Goal: Information Seeking & Learning: Learn about a topic

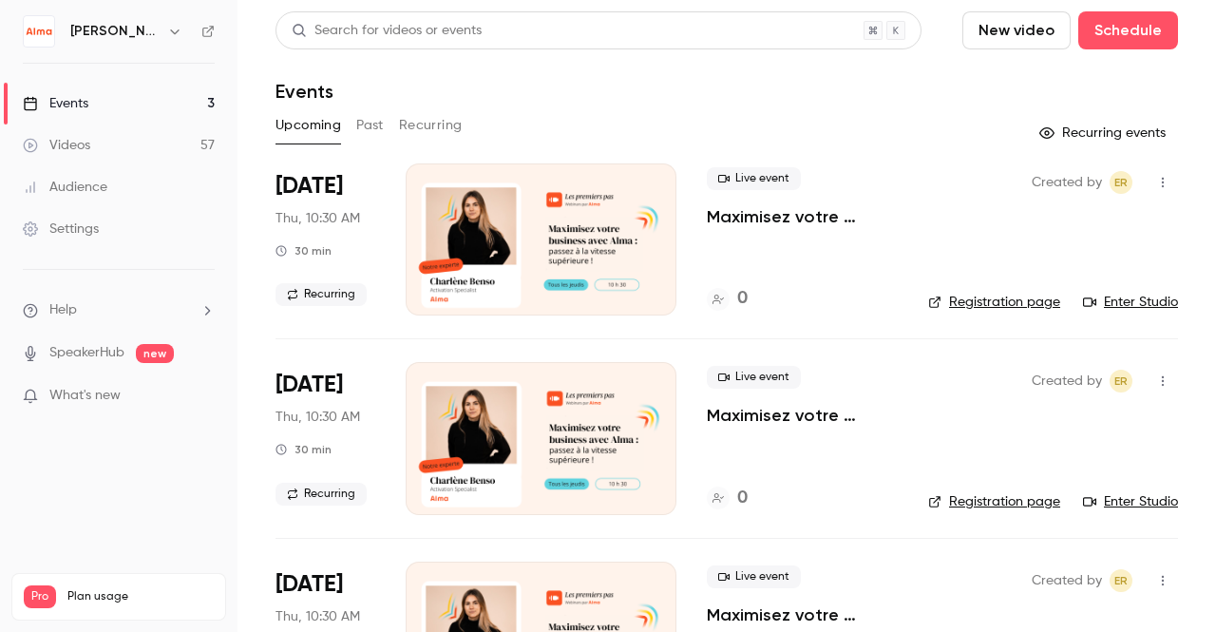
click at [363, 126] on button "Past" at bounding box center [370, 125] width 28 height 30
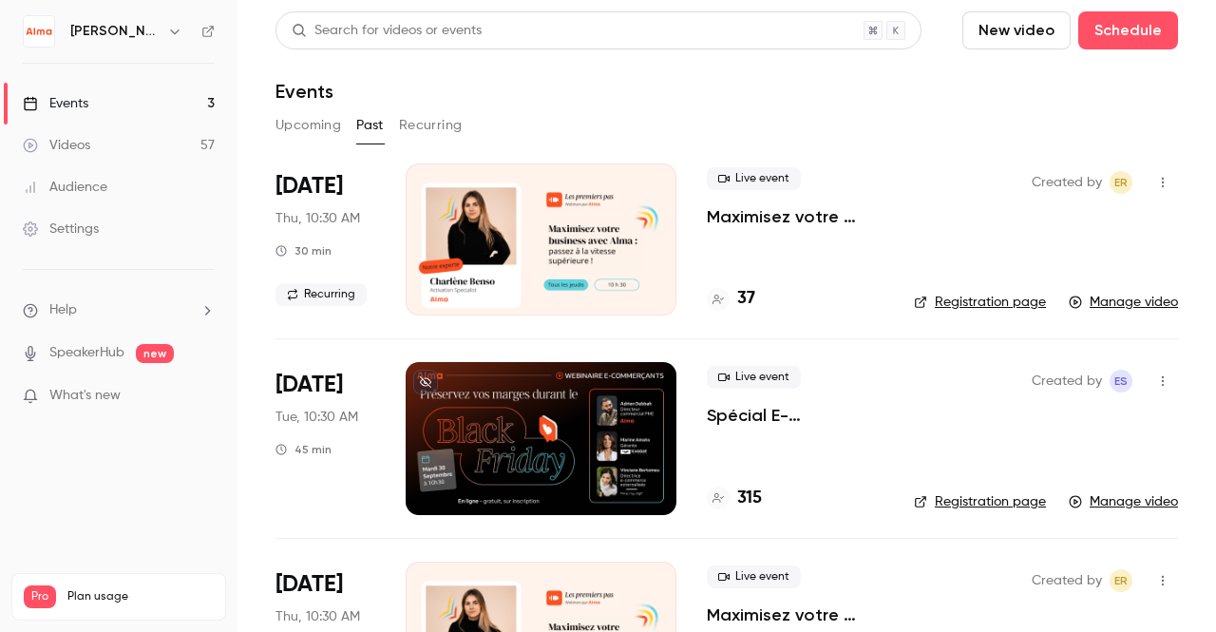
click at [753, 416] on p "Spécial E-commerçants - Sortir de la guerre des prix et préserver ses marges pe…" at bounding box center [795, 415] width 177 height 23
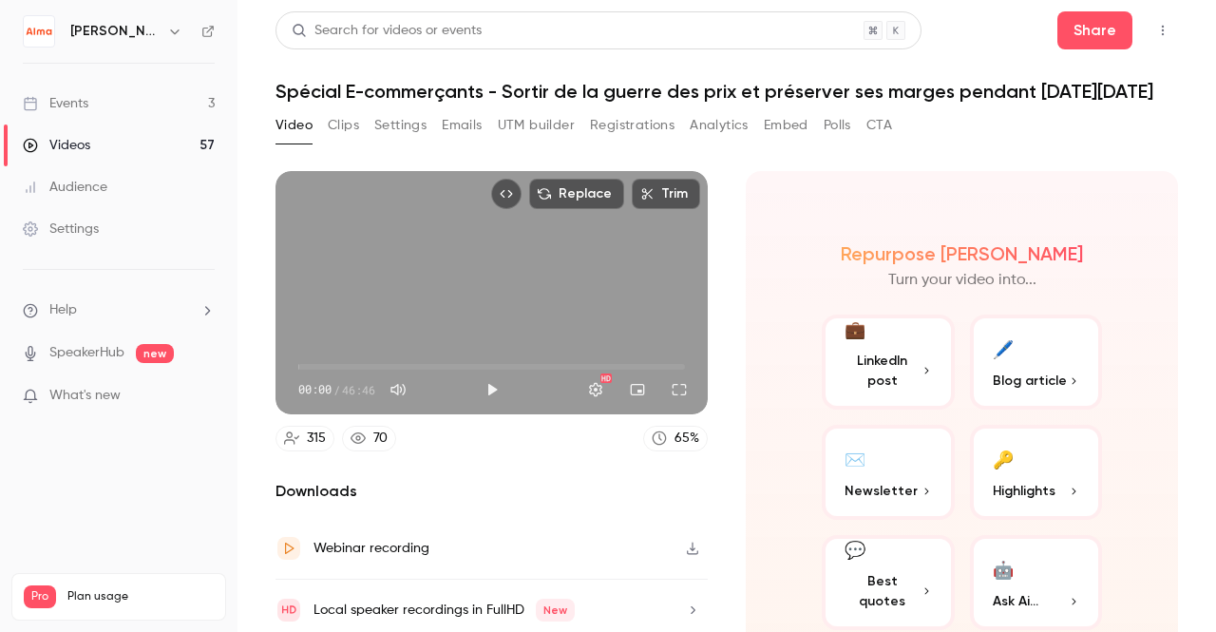
click at [719, 127] on button "Analytics" at bounding box center [719, 125] width 59 height 30
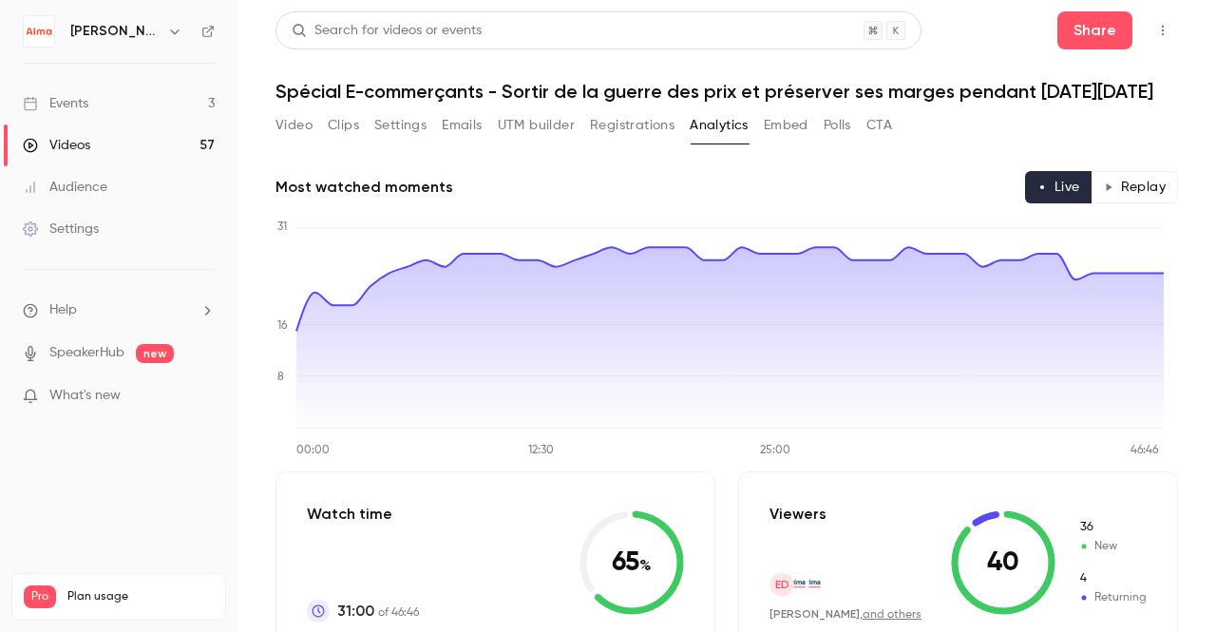
scroll to position [67, 0]
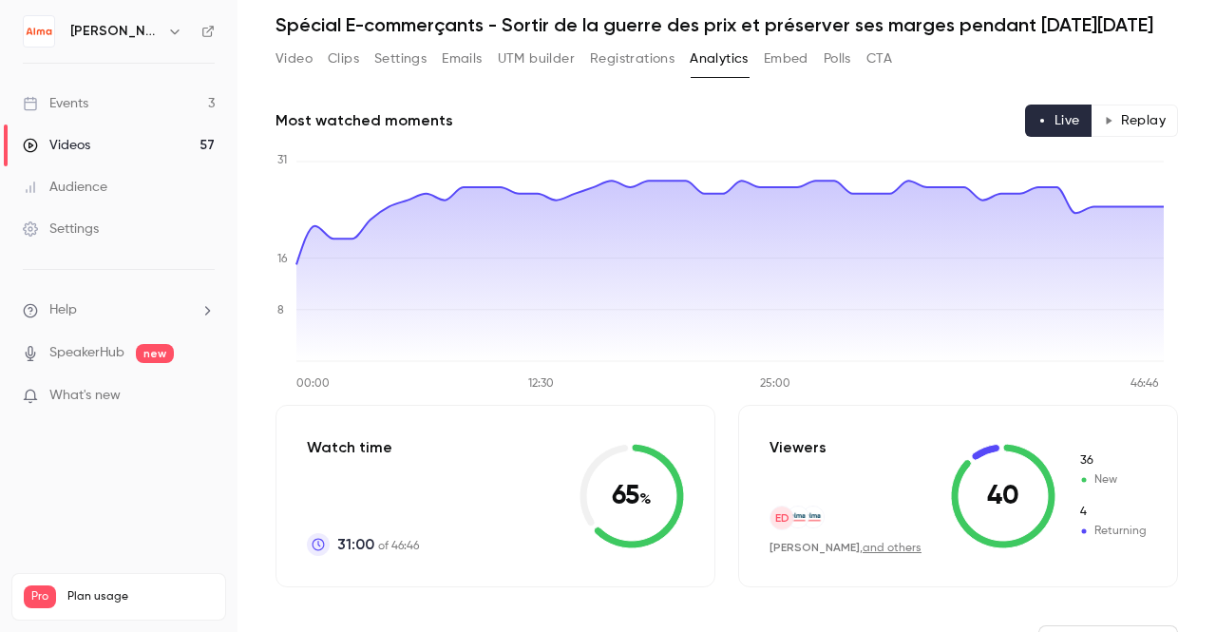
click at [1093, 484] on span "New" at bounding box center [1113, 479] width 68 height 17
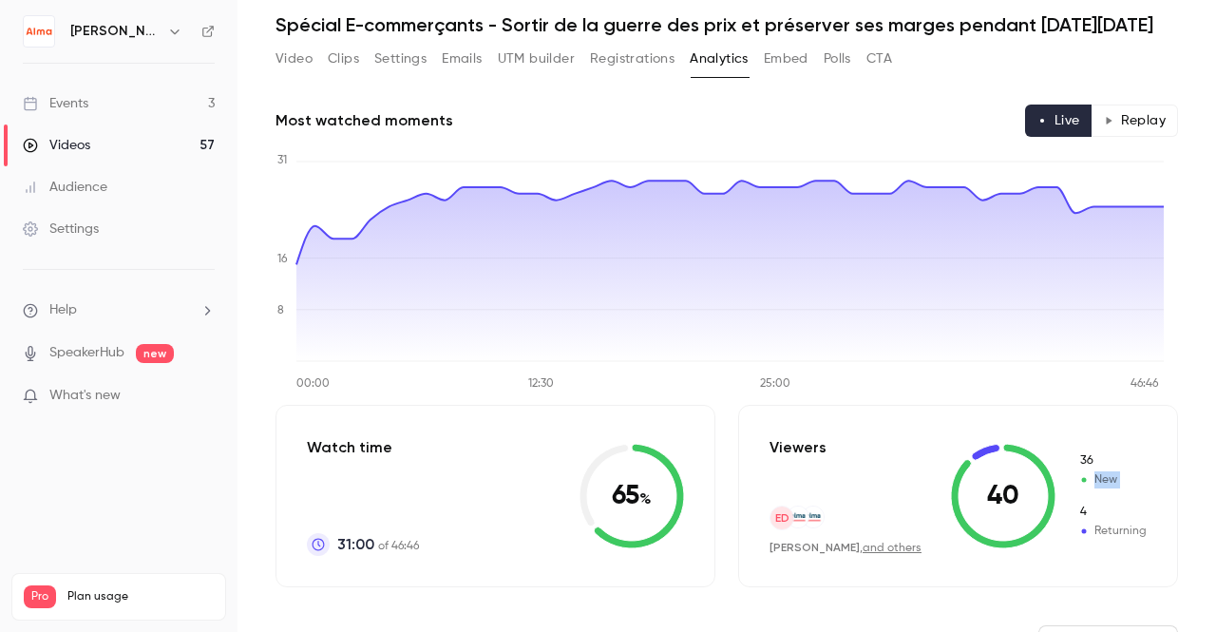
click at [1094, 478] on span "New" at bounding box center [1113, 479] width 68 height 17
click at [1137, 111] on button "Replay" at bounding box center [1135, 121] width 86 height 32
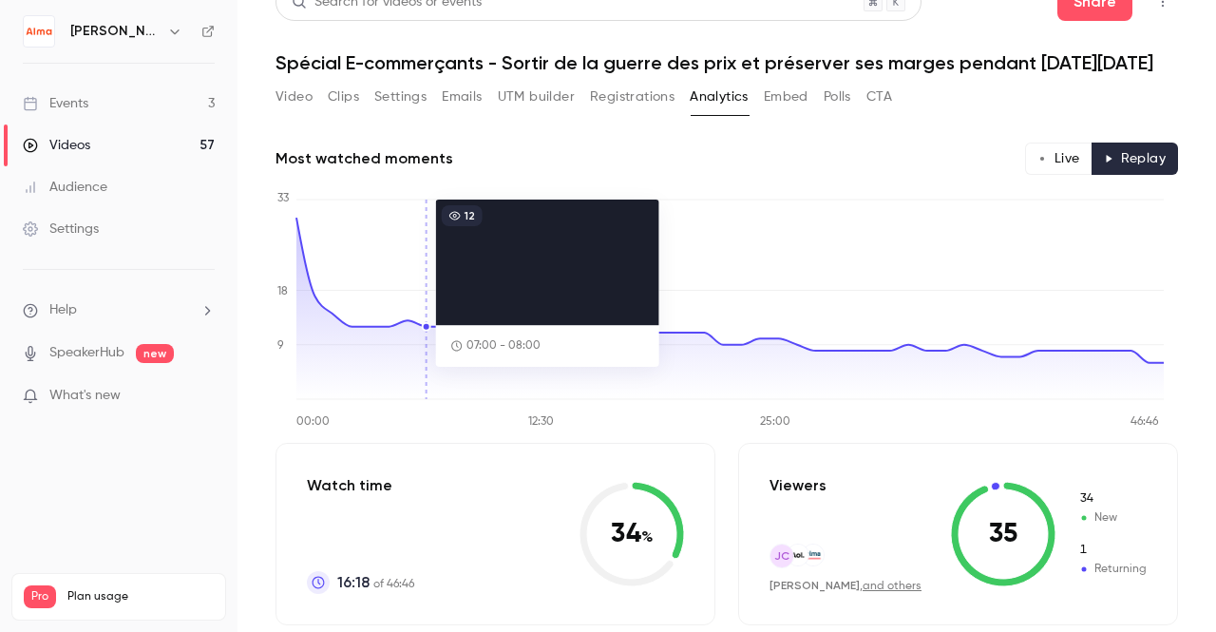
scroll to position [0, 0]
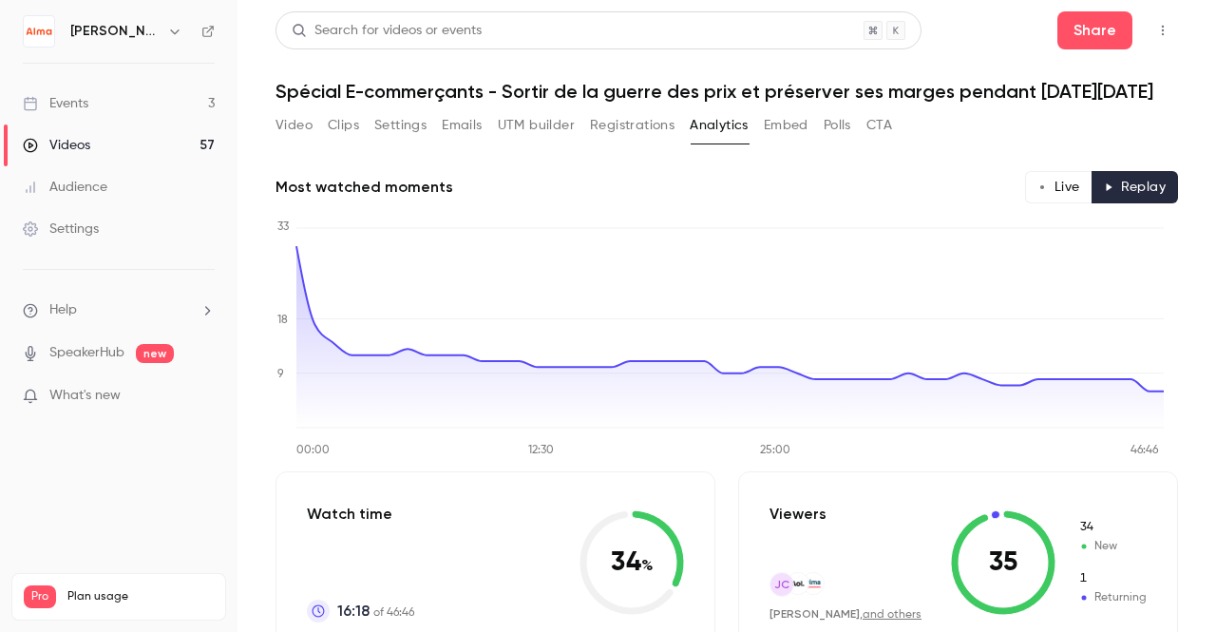
click at [623, 128] on button "Registrations" at bounding box center [632, 125] width 85 height 30
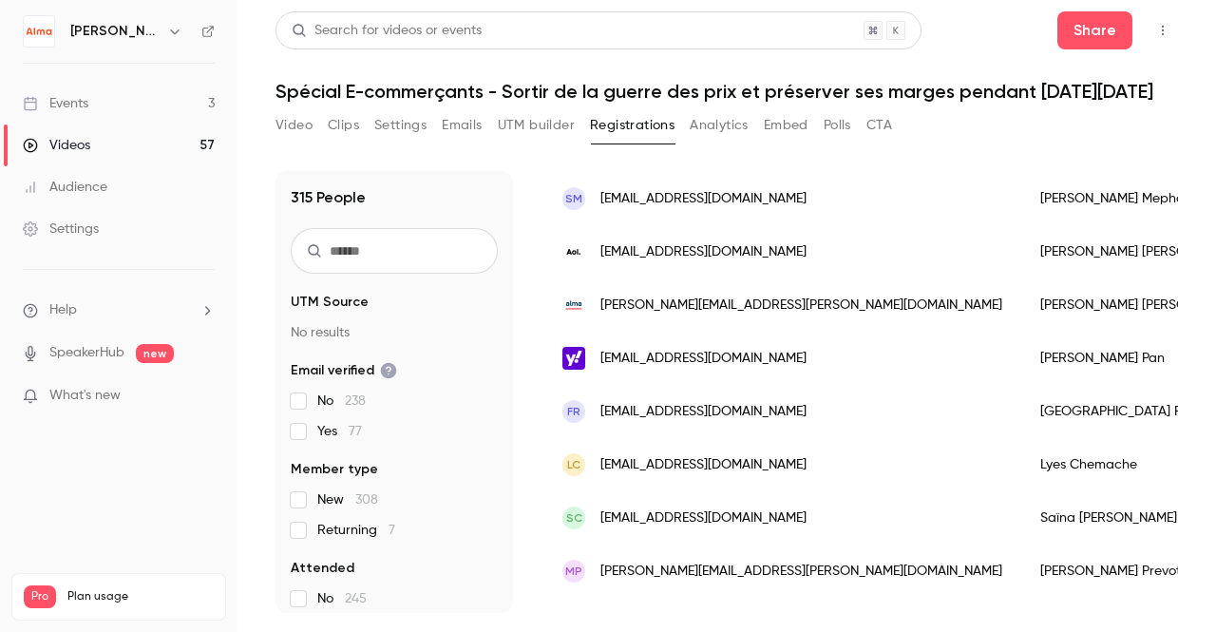
scroll to position [344, 0]
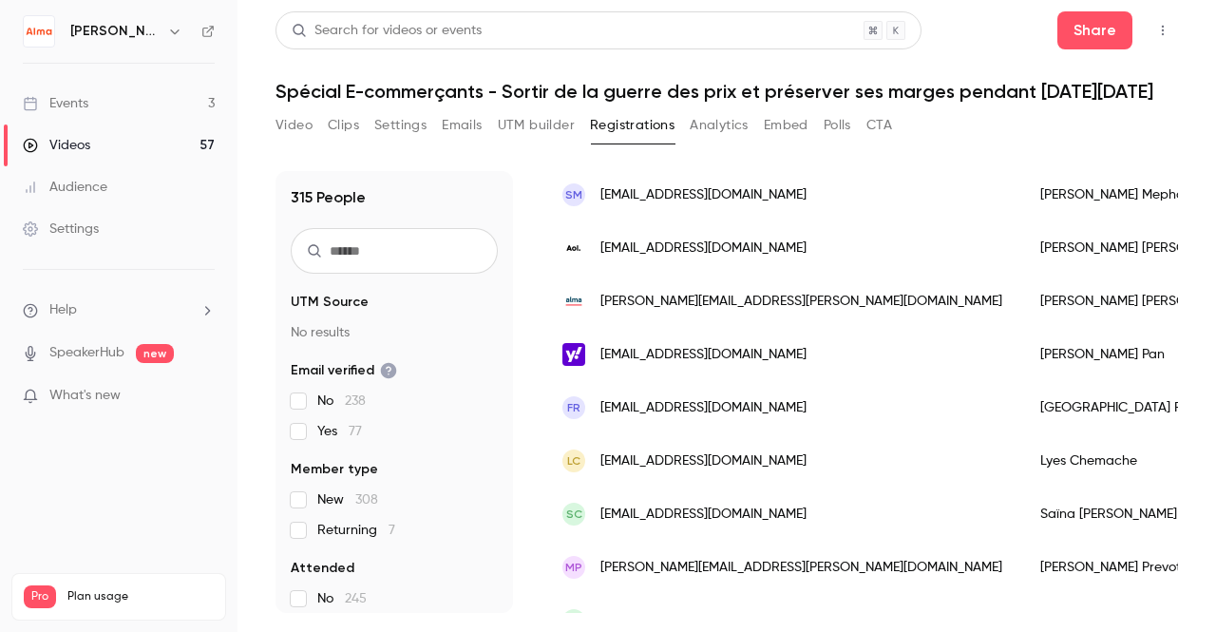
click at [715, 132] on button "Analytics" at bounding box center [719, 125] width 59 height 30
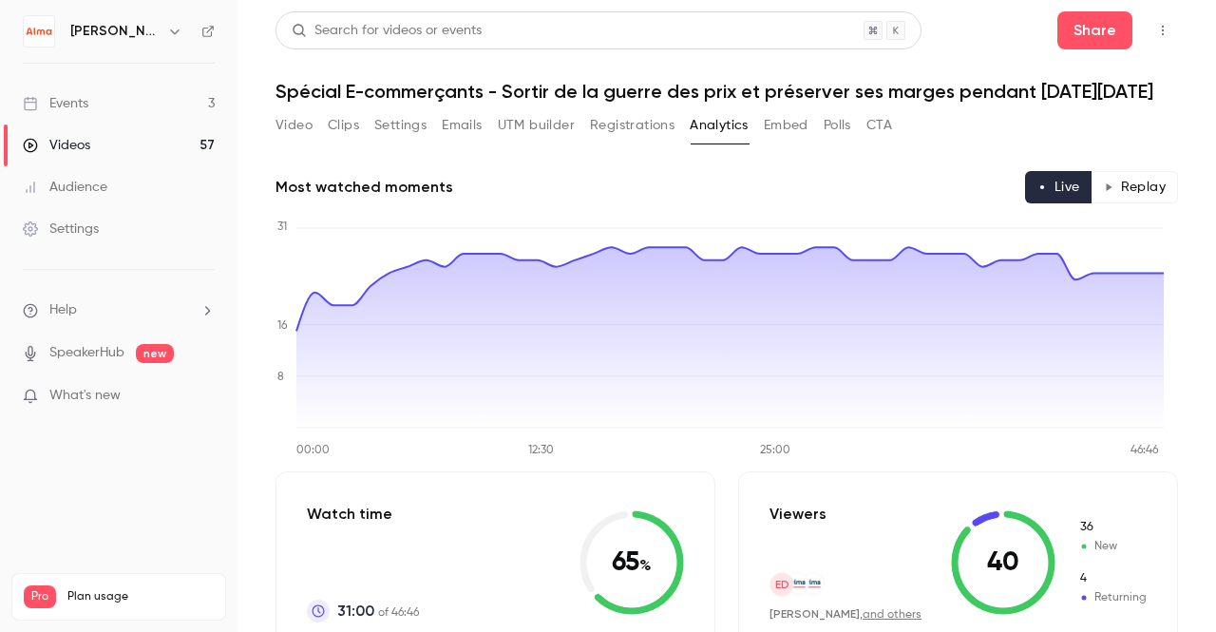
click at [606, 140] on button "Registrations" at bounding box center [632, 125] width 85 height 30
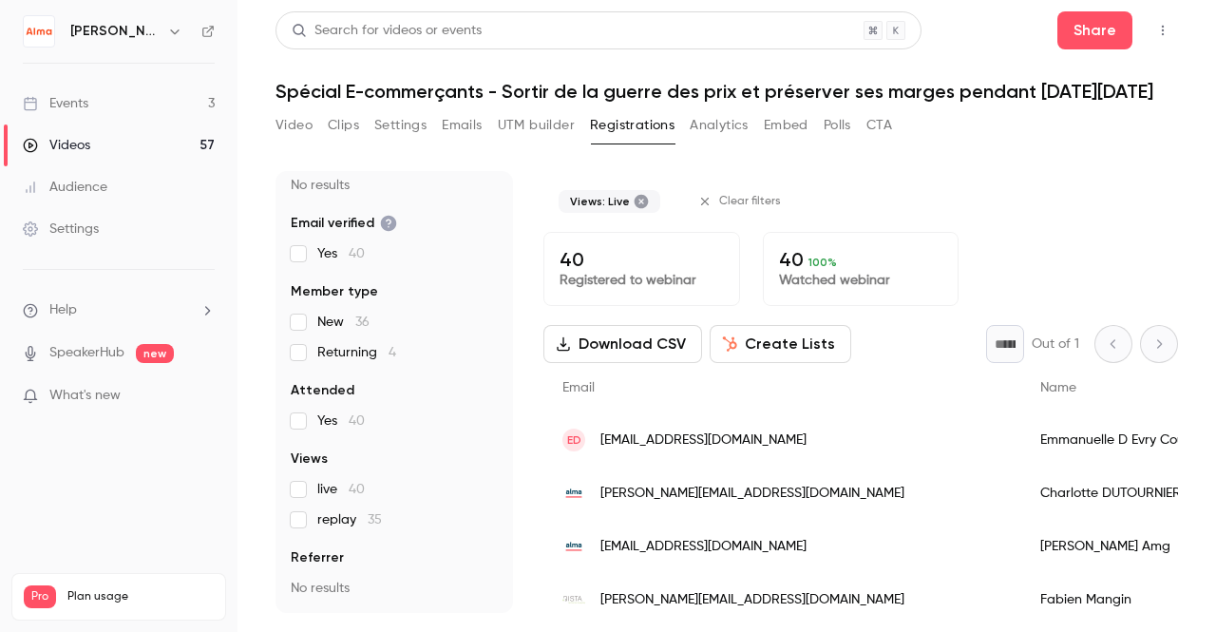
scroll to position [146, 0]
drag, startPoint x: 613, startPoint y: 275, endPoint x: 685, endPoint y: 275, distance: 72.2
click at [685, 275] on p "Registered to webinar" at bounding box center [642, 280] width 164 height 19
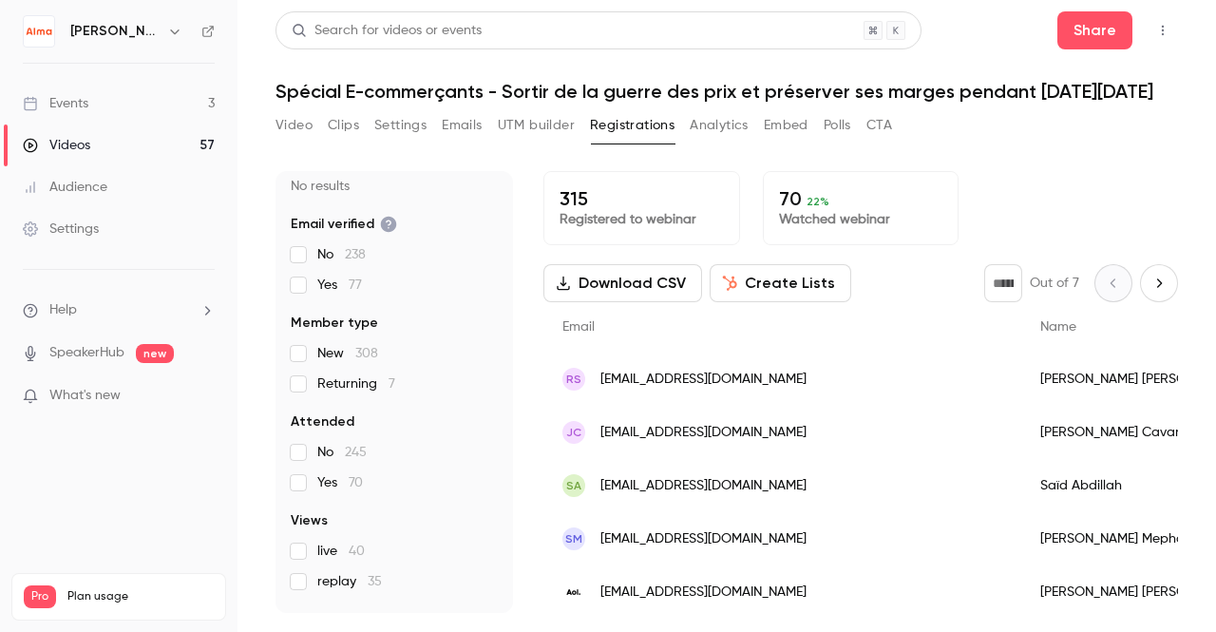
click at [713, 128] on button "Analytics" at bounding box center [719, 125] width 59 height 30
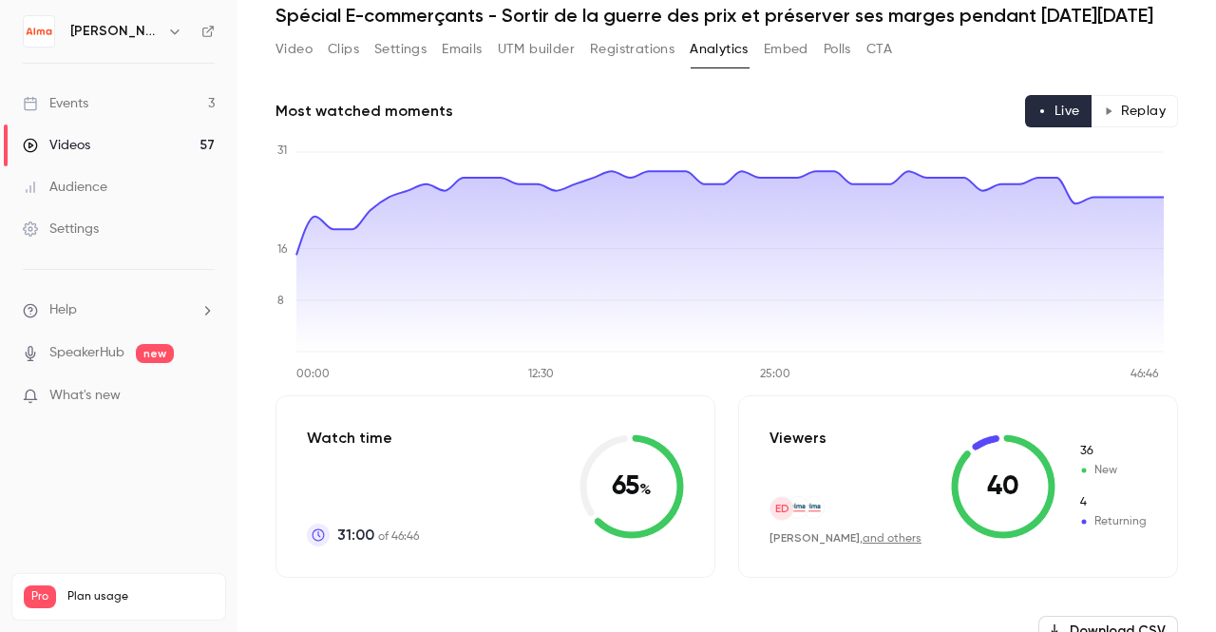
scroll to position [74, 0]
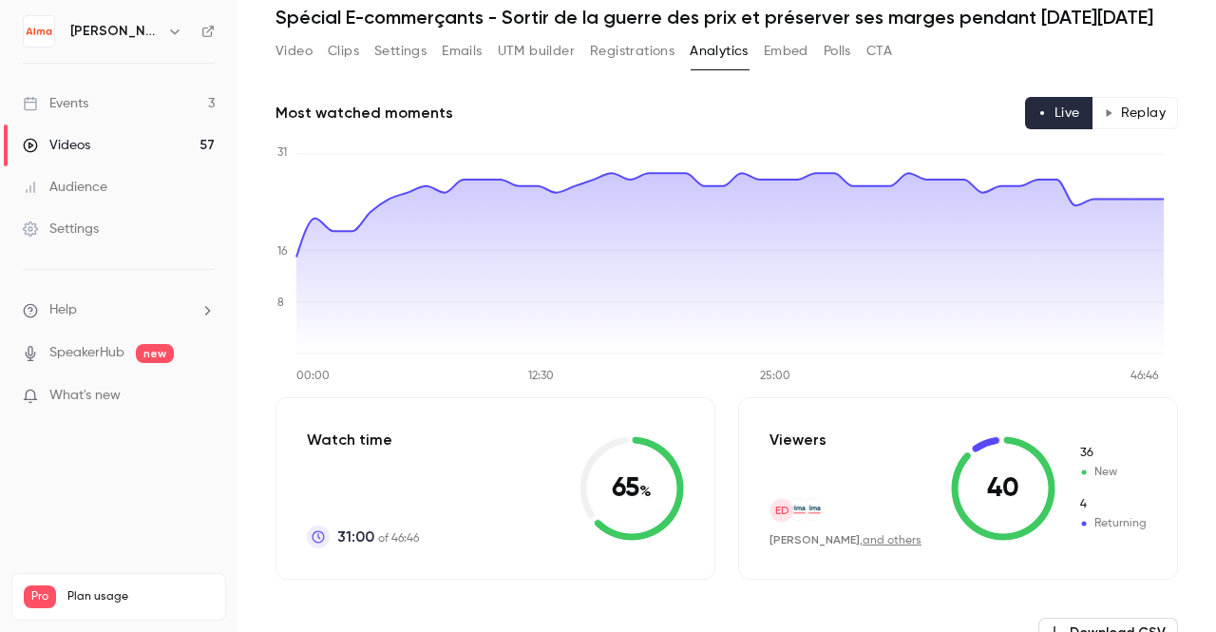
click at [1104, 117] on icon "button" at bounding box center [1109, 113] width 10 height 10
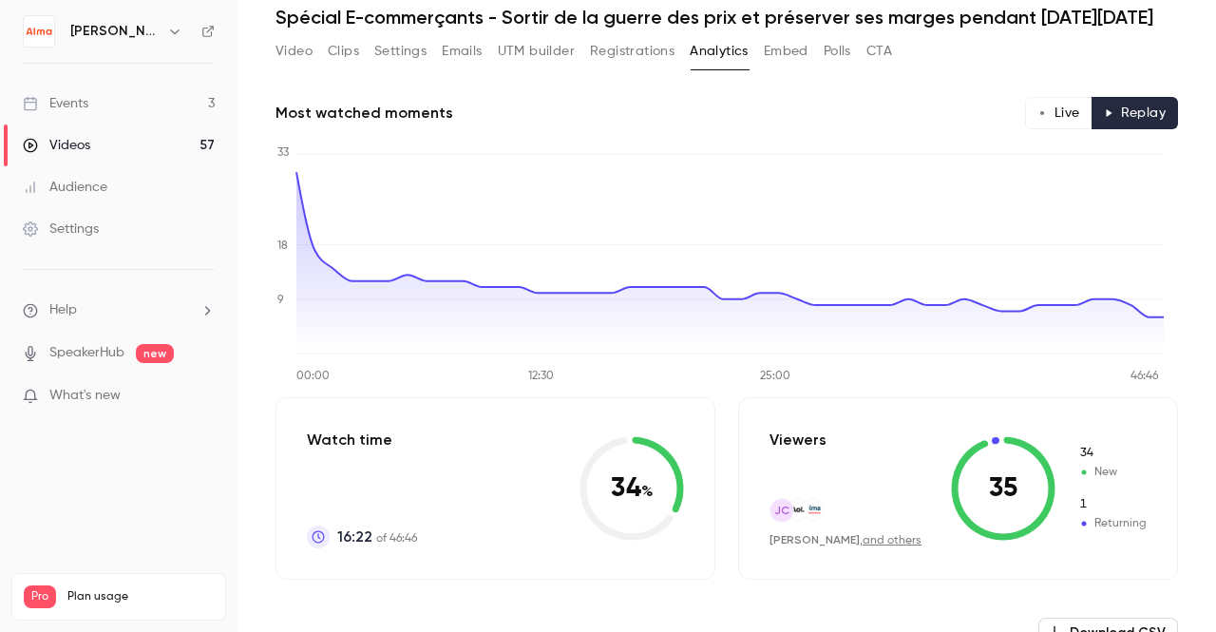
click at [1038, 115] on icon "button" at bounding box center [1043, 113] width 10 height 10
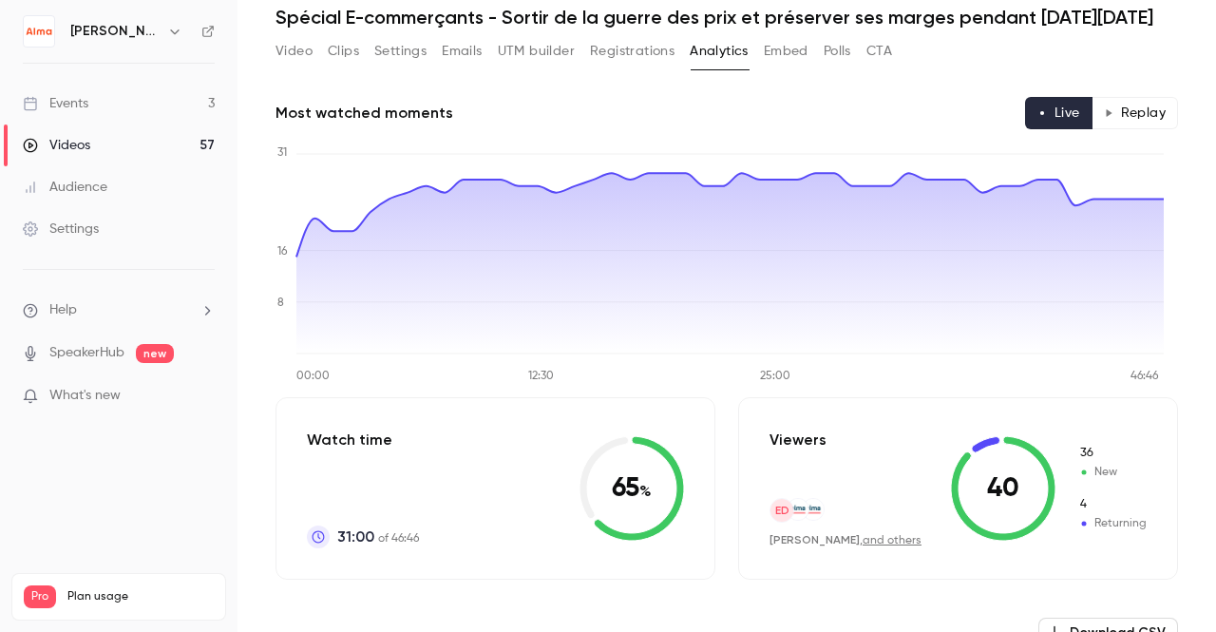
click at [1135, 112] on button "Replay" at bounding box center [1135, 113] width 86 height 32
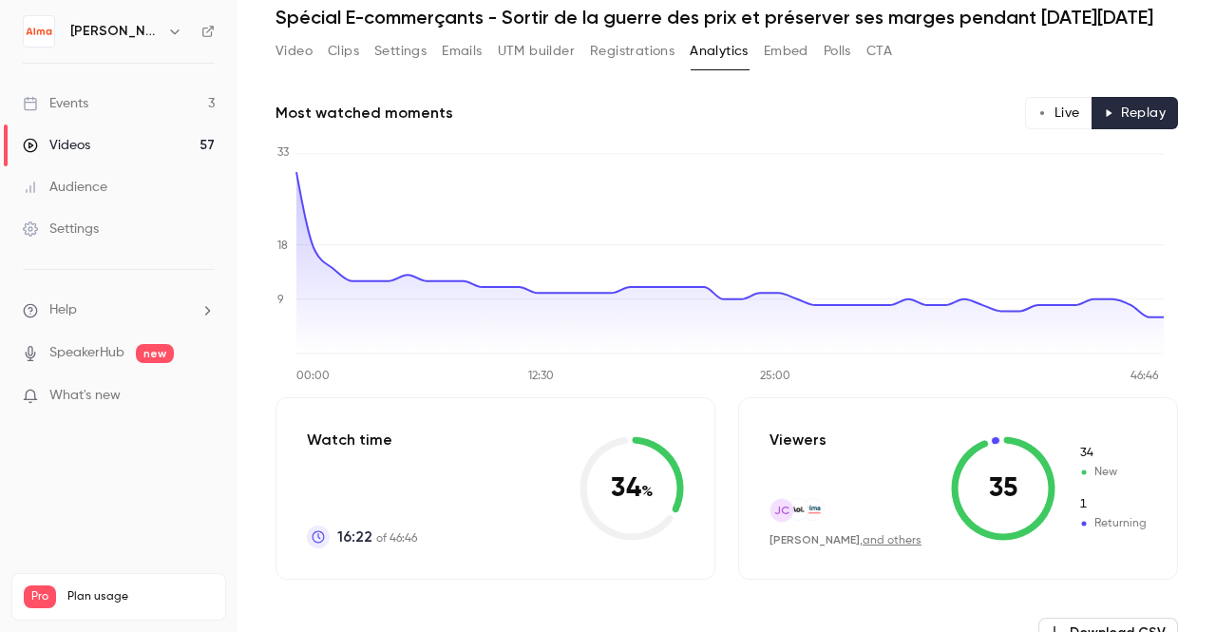
scroll to position [0, 0]
